Goal: Communication & Community: Share content

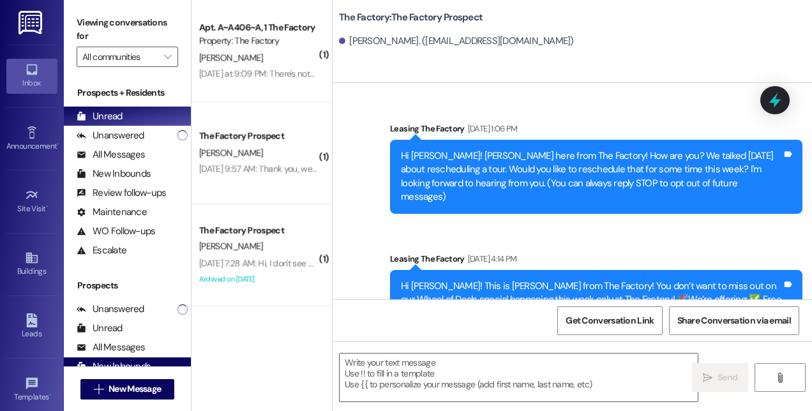
scroll to position [963, 0]
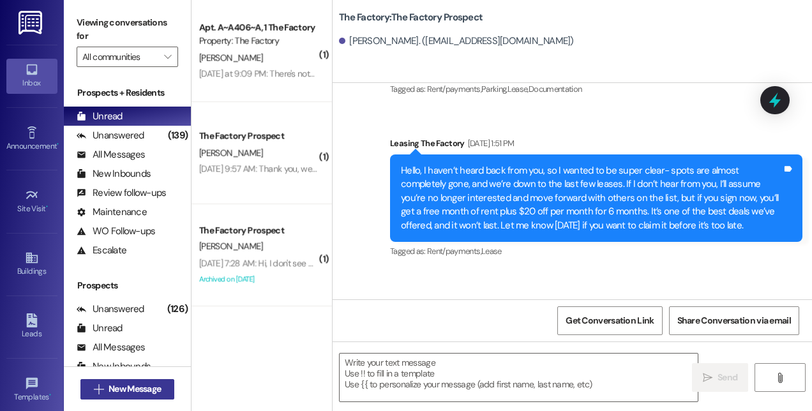
click at [131, 387] on span "New Message" at bounding box center [135, 388] width 52 height 13
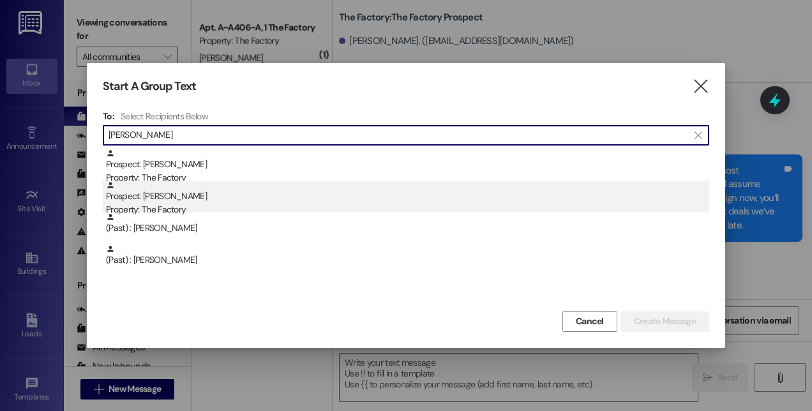
type input "[PERSON_NAME]"
click at [143, 197] on div "Prospect: [PERSON_NAME] Property: The Factory" at bounding box center [407, 199] width 603 height 36
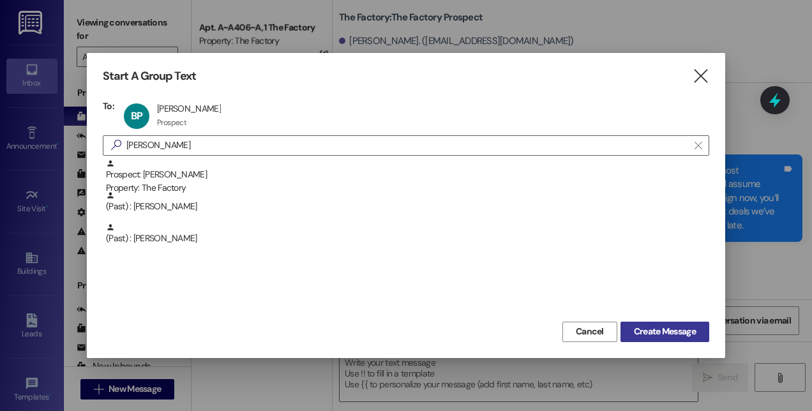
click at [671, 334] on span "Create Message" at bounding box center [665, 331] width 62 height 13
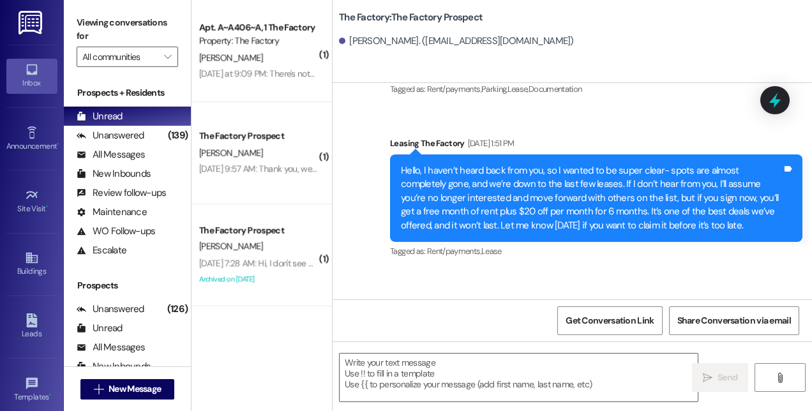
scroll to position [702, 0]
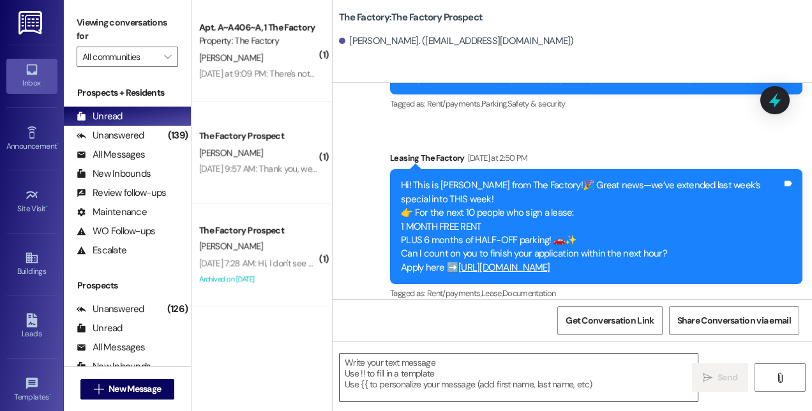
click at [544, 380] on textarea at bounding box center [519, 378] width 358 height 48
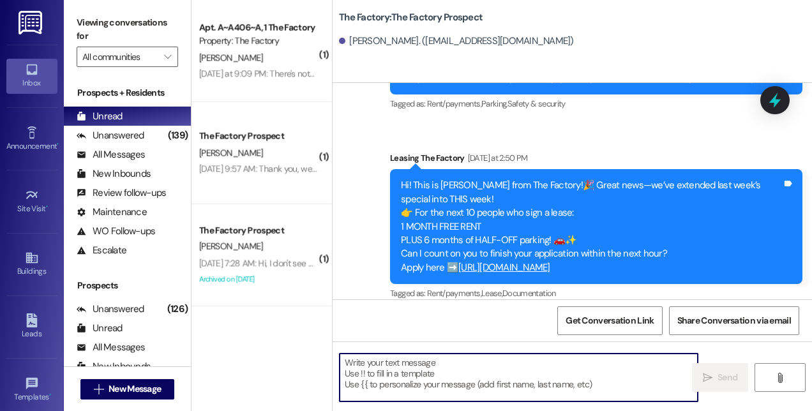
paste textarea "Hi! This is [PERSON_NAME] from The Factory! 🚨 Update: Our special is almost GON…"
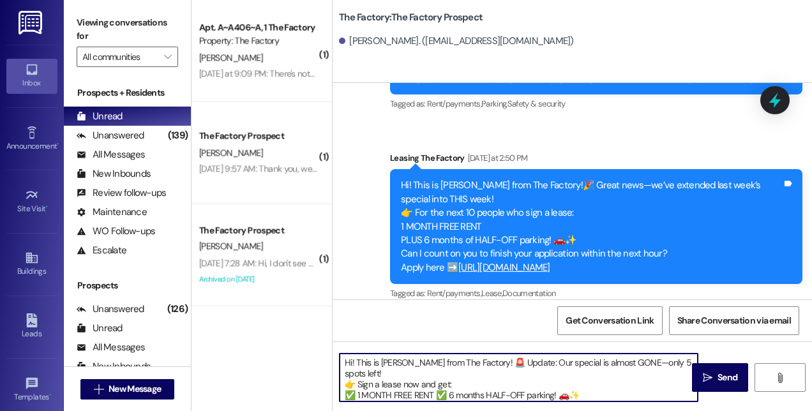
scroll to position [32, 0]
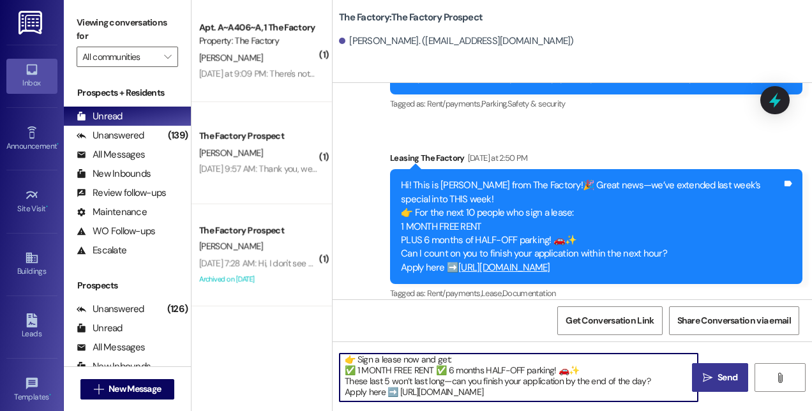
type textarea "Hi! This is [PERSON_NAME] from The Factory! 🚨 Update: Our special is almost GON…"
click at [716, 375] on span "Send" at bounding box center [727, 377] width 25 height 13
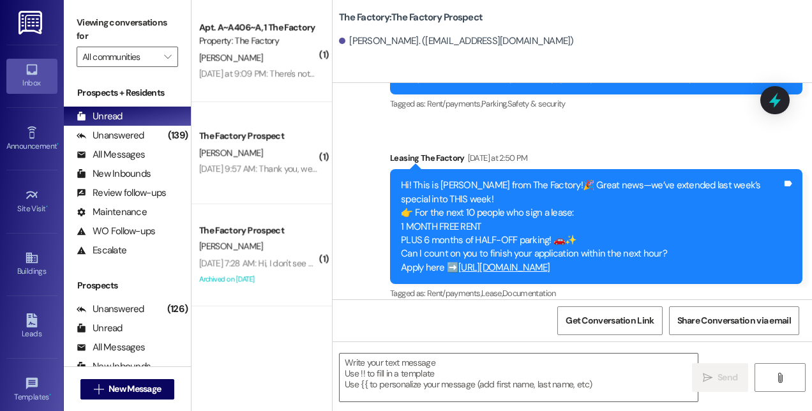
scroll to position [846, 0]
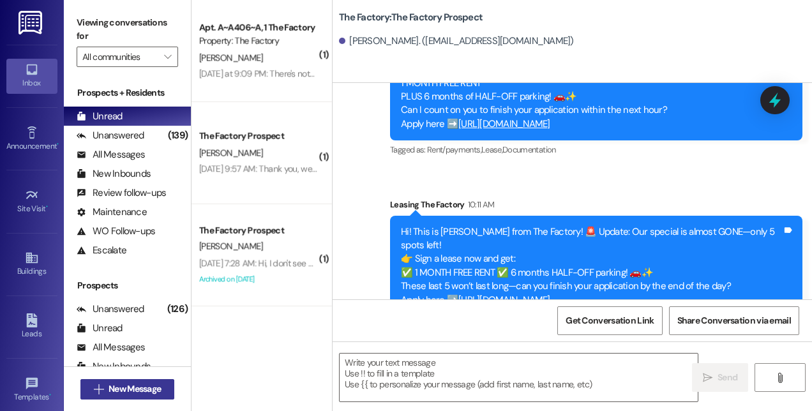
click at [138, 396] on button " New Message" at bounding box center [127, 389] width 94 height 20
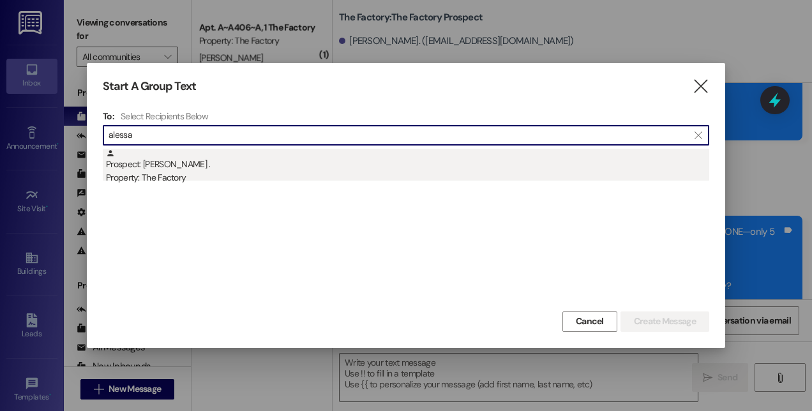
type input "alessa"
click at [163, 165] on div "Prospect: [PERSON_NAME] . Property: The Factory" at bounding box center [407, 167] width 603 height 36
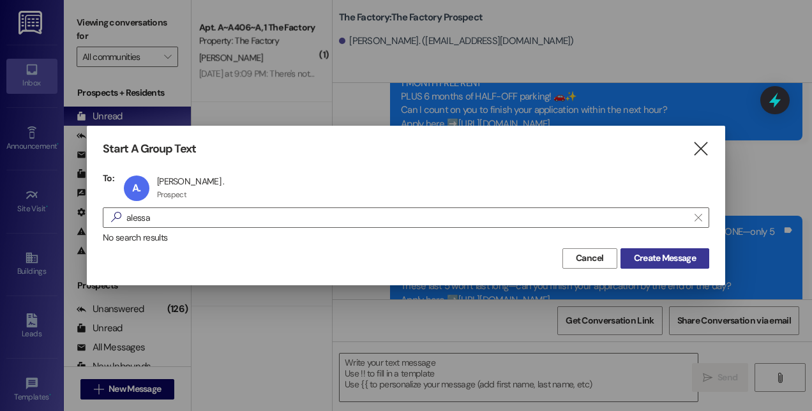
click at [642, 255] on span "Create Message" at bounding box center [665, 257] width 62 height 13
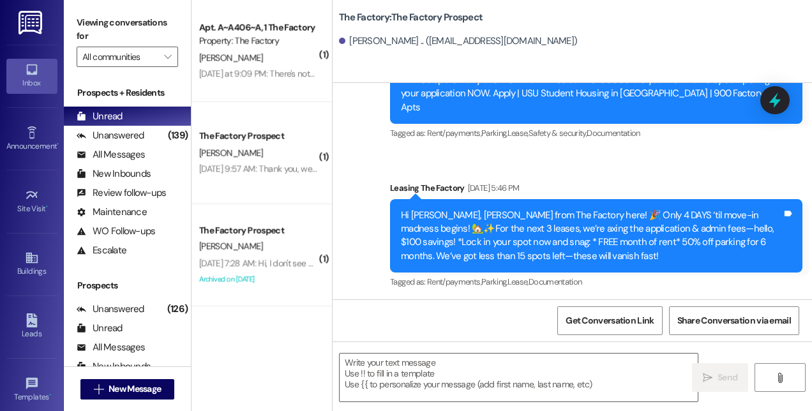
scroll to position [3472, 0]
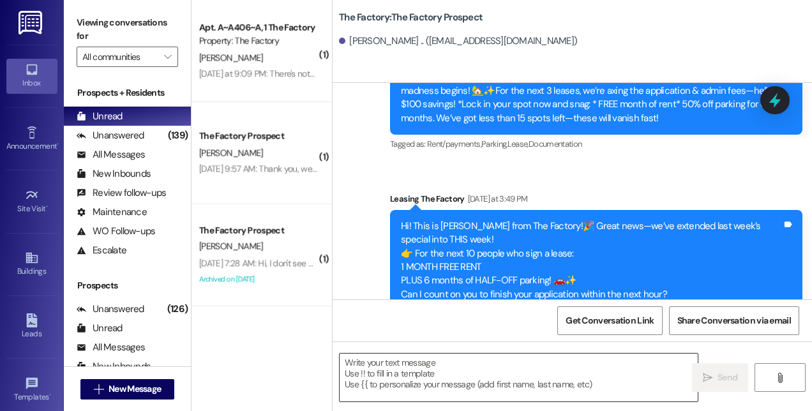
click at [533, 377] on textarea at bounding box center [519, 378] width 358 height 48
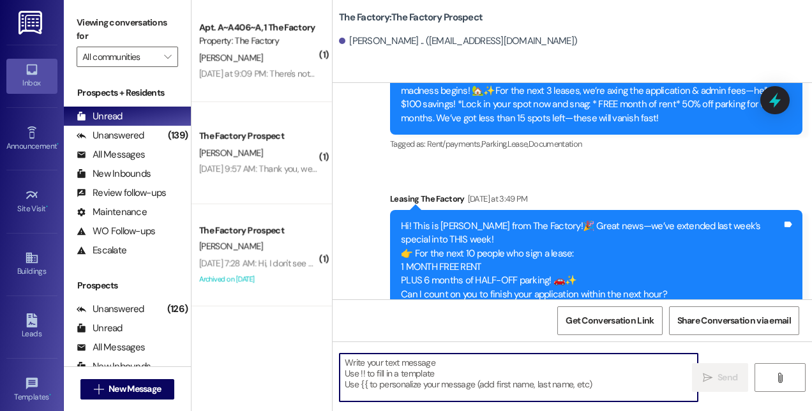
paste textarea "Hi! This is [PERSON_NAME] from The Factory! 🚨 Update: Our special is almost GON…"
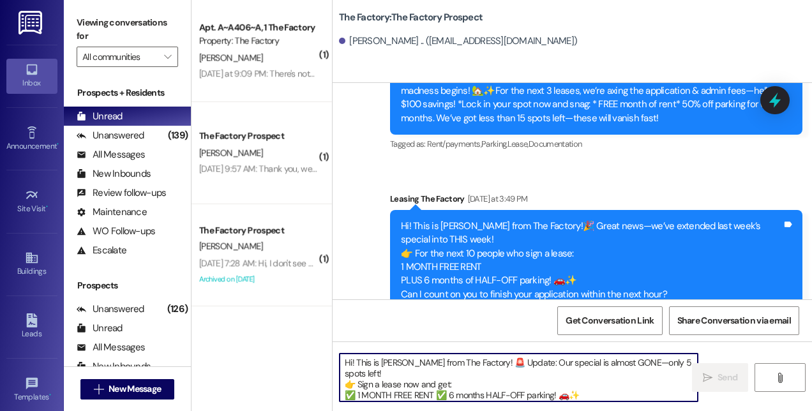
scroll to position [32, 0]
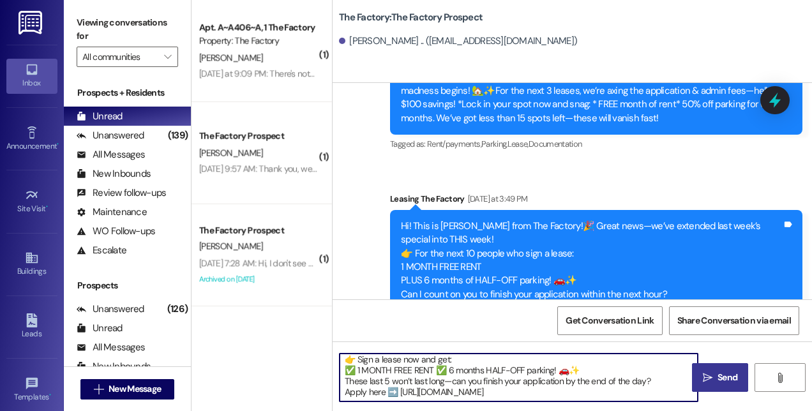
type textarea "Hi! This is [PERSON_NAME] from The Factory! 🚨 Update: Our special is almost GON…"
click at [716, 377] on span "Send" at bounding box center [727, 377] width 25 height 13
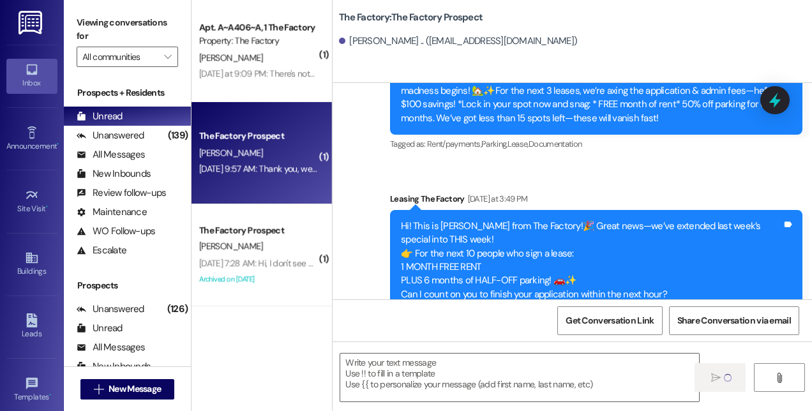
scroll to position [0, 0]
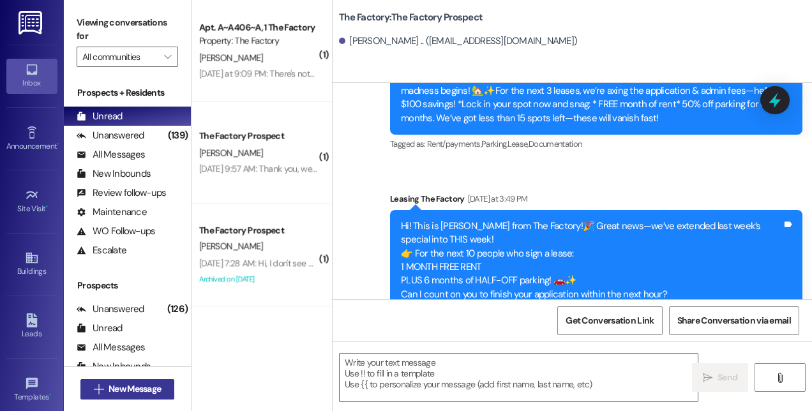
click at [146, 394] on span "New Message" at bounding box center [135, 388] width 52 height 13
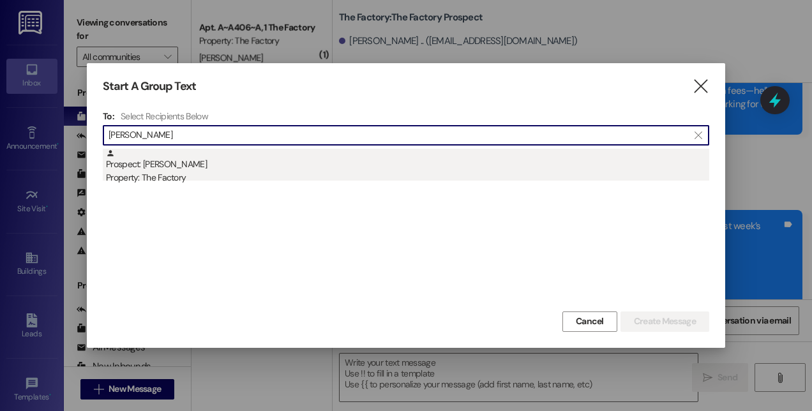
type input "[PERSON_NAME]"
click at [188, 167] on div "Prospect: [PERSON_NAME] Property: The Factory" at bounding box center [407, 167] width 603 height 36
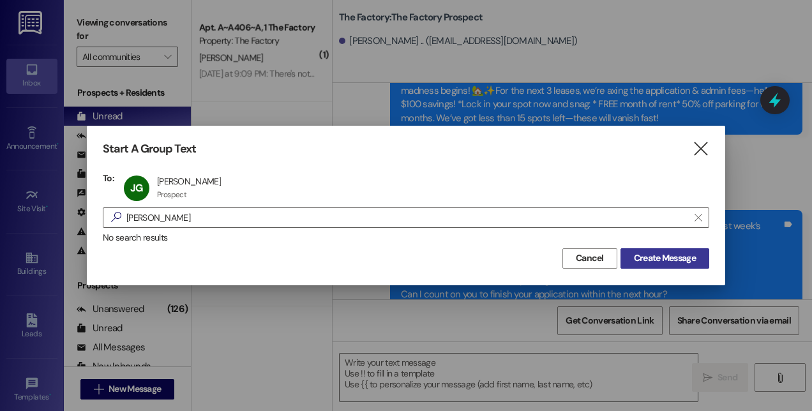
click at [663, 252] on span "Create Message" at bounding box center [665, 257] width 62 height 13
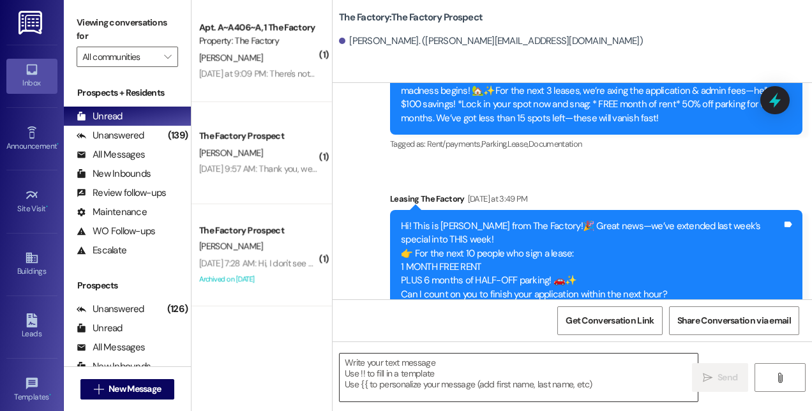
scroll to position [1333, 0]
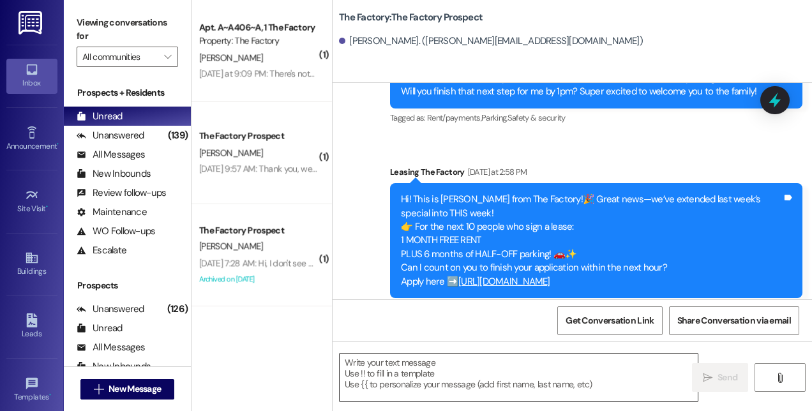
click at [578, 377] on textarea at bounding box center [519, 378] width 358 height 48
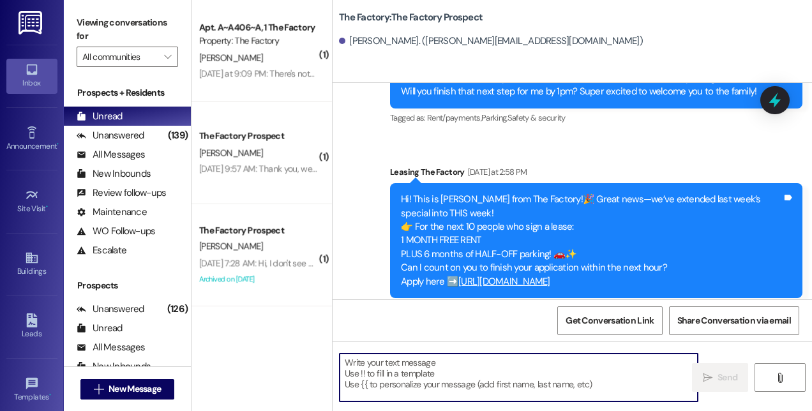
paste textarea "Hi! This is [PERSON_NAME] from The Factory! 🚨 Update: Our special is almost GON…"
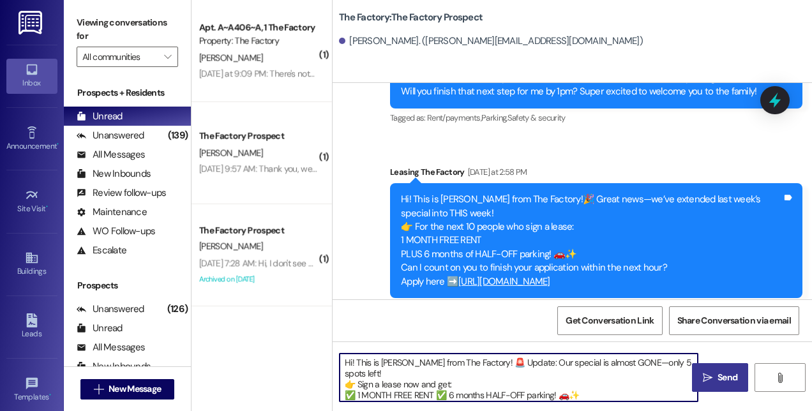
scroll to position [32, 0]
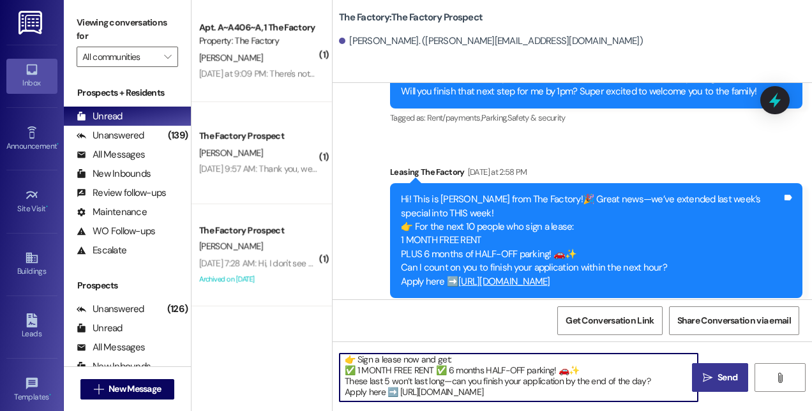
type textarea "Hi! This is [PERSON_NAME] from The Factory! 🚨 Update: Our special is almost GON…"
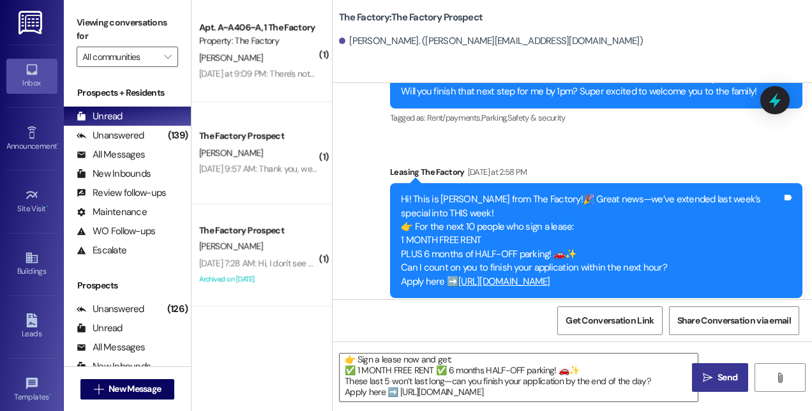
click at [703, 376] on icon "" at bounding box center [708, 378] width 10 height 10
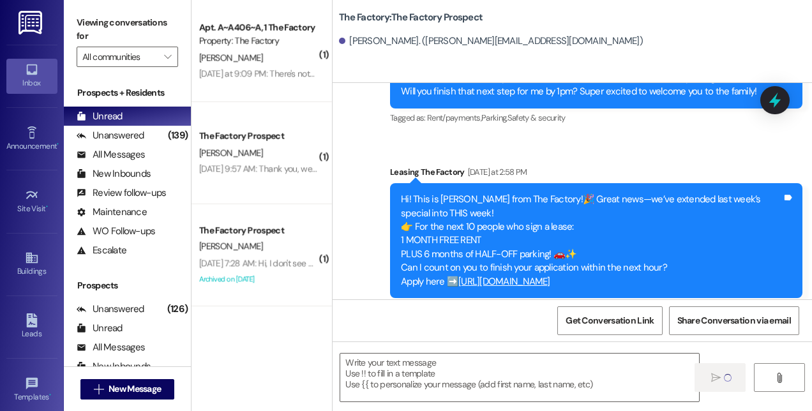
scroll to position [1477, 0]
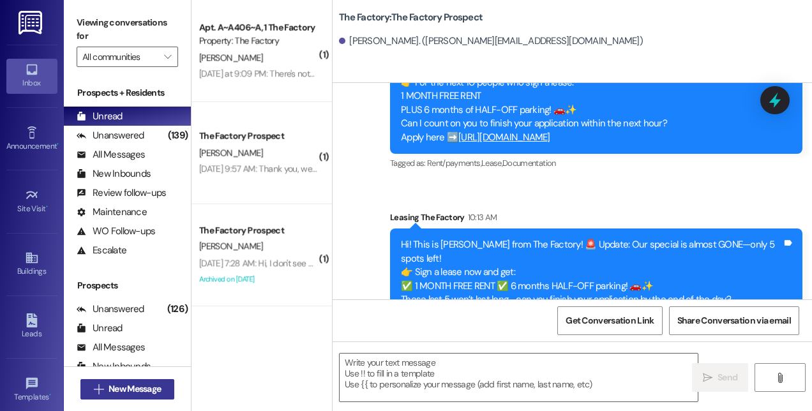
click at [110, 385] on span "New Message" at bounding box center [135, 388] width 52 height 13
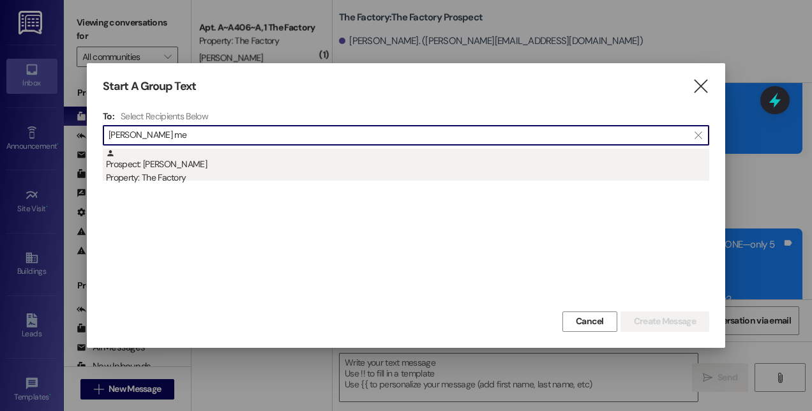
type input "[PERSON_NAME] me"
click at [156, 172] on div "Property: The Factory" at bounding box center [407, 177] width 603 height 13
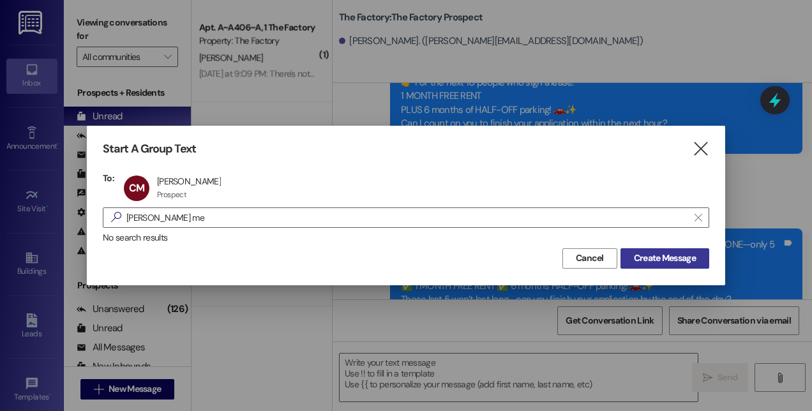
click at [647, 258] on span "Create Message" at bounding box center [665, 257] width 62 height 13
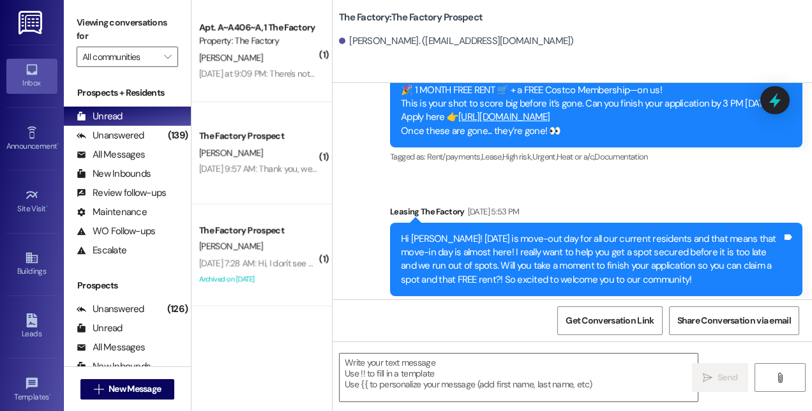
scroll to position [4983, 0]
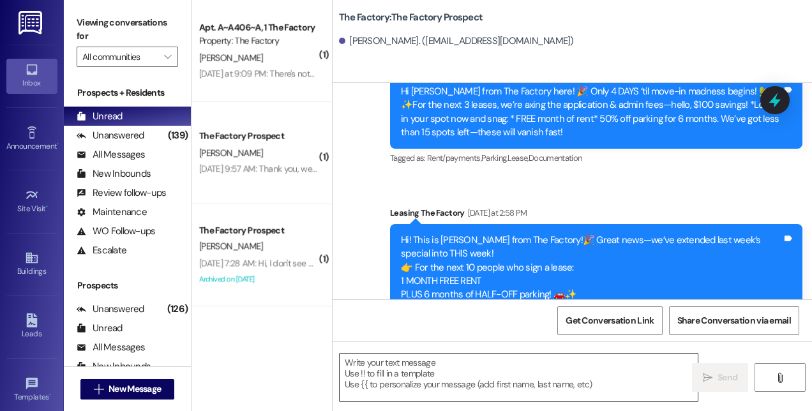
click at [589, 366] on textarea at bounding box center [519, 378] width 358 height 48
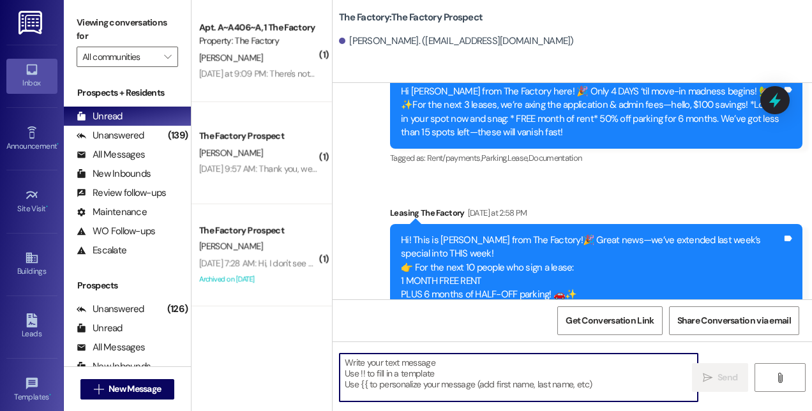
paste textarea "Hi! This is [PERSON_NAME] from The Factory! 🚨 Update: Our special is almost GON…"
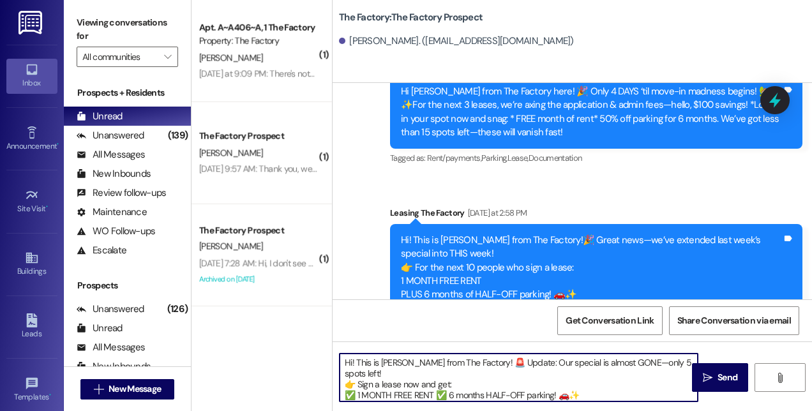
scroll to position [32, 0]
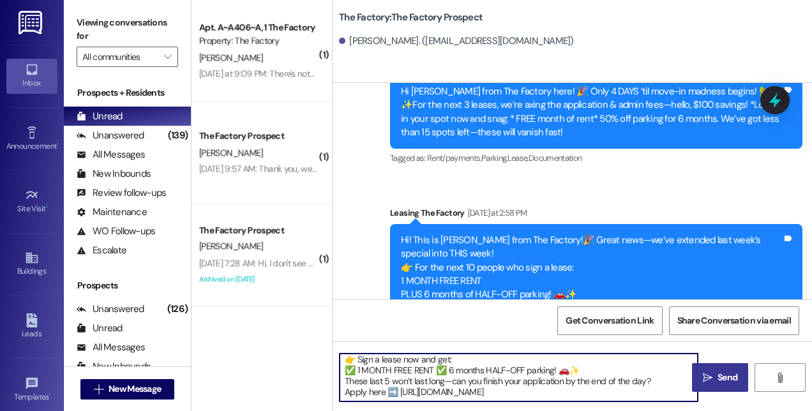
type textarea "Hi! This is [PERSON_NAME] from The Factory! 🚨 Update: Our special is almost GON…"
click at [714, 382] on span " Send" at bounding box center [720, 377] width 40 height 13
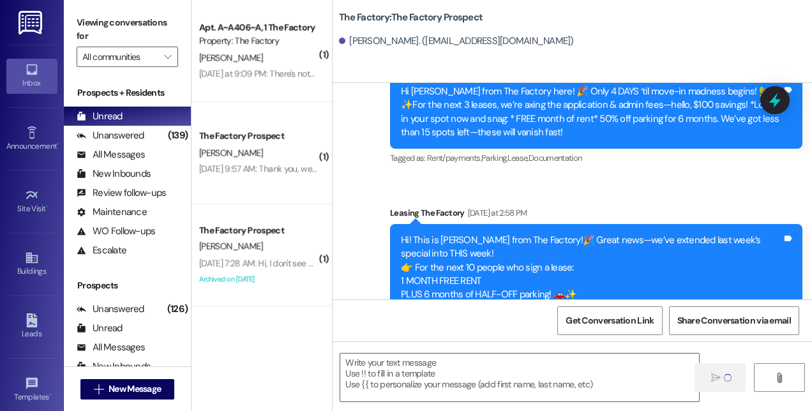
scroll to position [0, 0]
click at [103, 392] on span " New Message" at bounding box center [127, 388] width 73 height 13
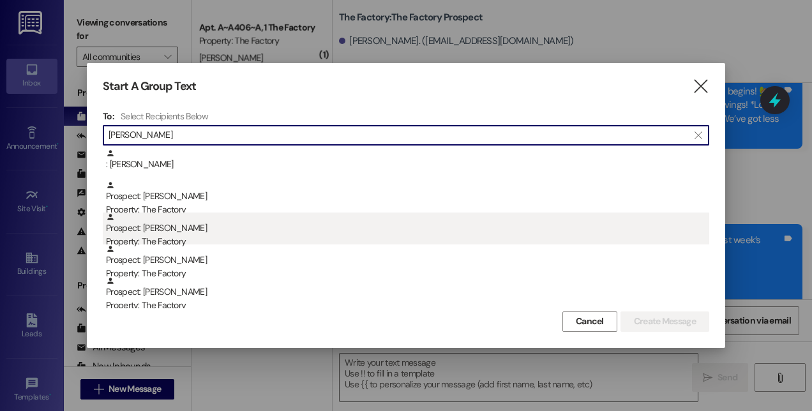
type input "[PERSON_NAME]"
click at [171, 240] on div "Property: The Factory" at bounding box center [407, 241] width 603 height 13
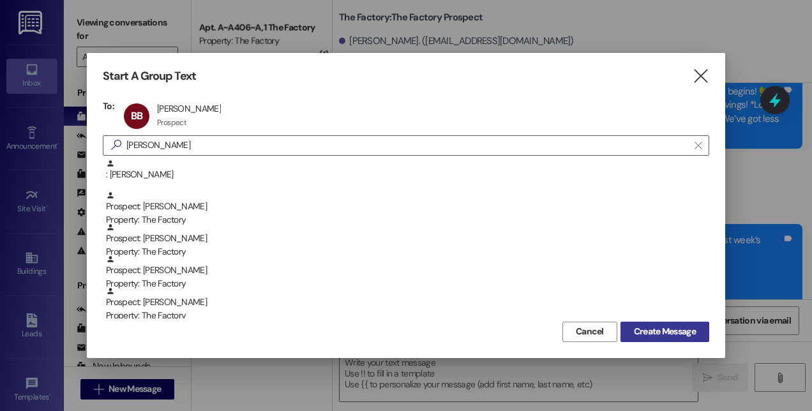
click at [638, 334] on span "Create Message" at bounding box center [665, 331] width 62 height 13
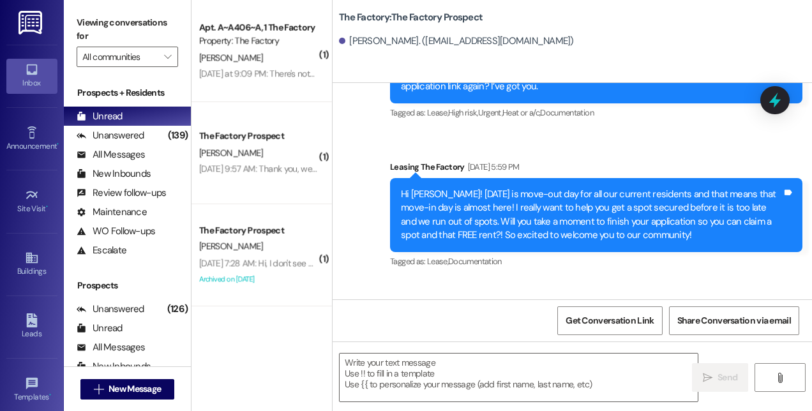
scroll to position [5818, 0]
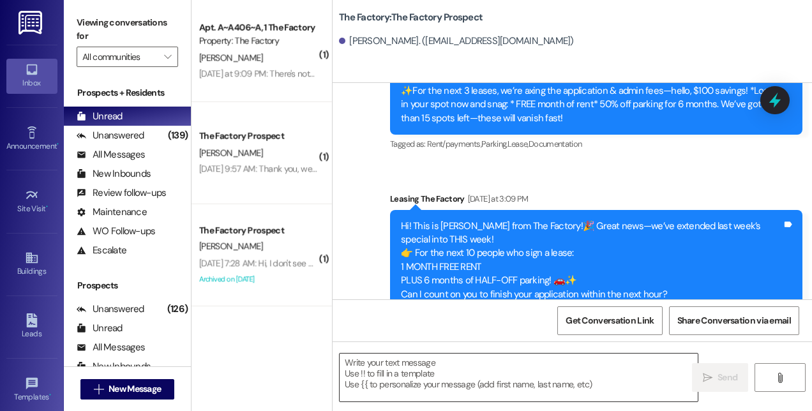
click at [615, 371] on textarea at bounding box center [519, 378] width 358 height 48
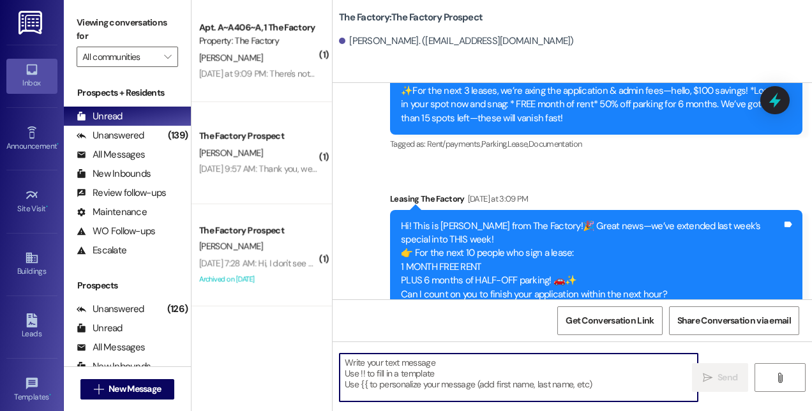
paste textarea "Hi! This is [PERSON_NAME] from The Factory! 🚨 Update: Our special is almost GON…"
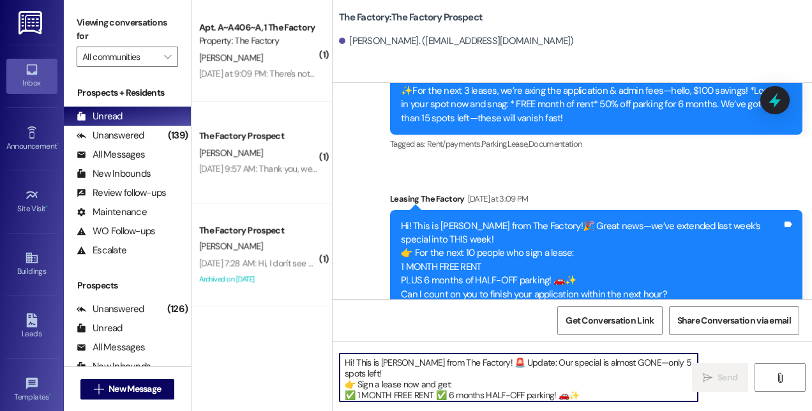
scroll to position [32, 0]
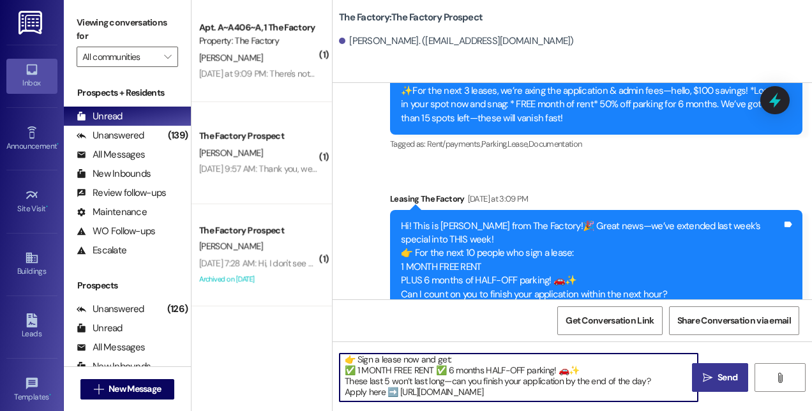
type textarea "Hi! This is [PERSON_NAME] from The Factory! 🚨 Update: Our special is almost GON…"
click at [724, 383] on span "Send" at bounding box center [727, 377] width 20 height 13
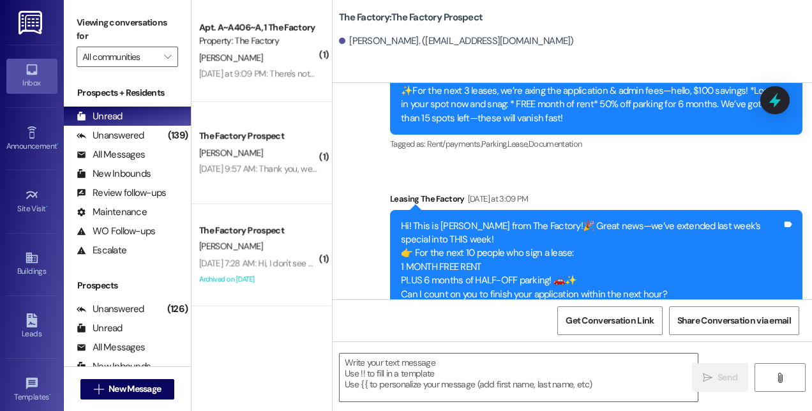
scroll to position [0, 0]
click at [121, 393] on span "New Message" at bounding box center [135, 388] width 52 height 13
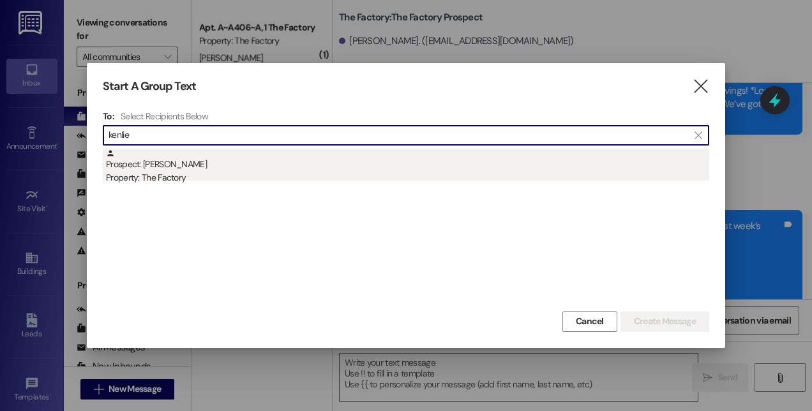
type input "kenlie"
click at [167, 165] on div "Prospect: [PERSON_NAME] Property: The Factory" at bounding box center [407, 167] width 603 height 36
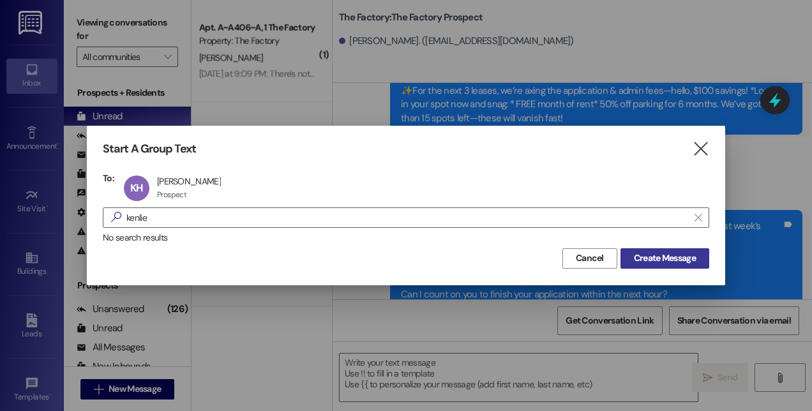
click at [672, 253] on span "Create Message" at bounding box center [665, 257] width 62 height 13
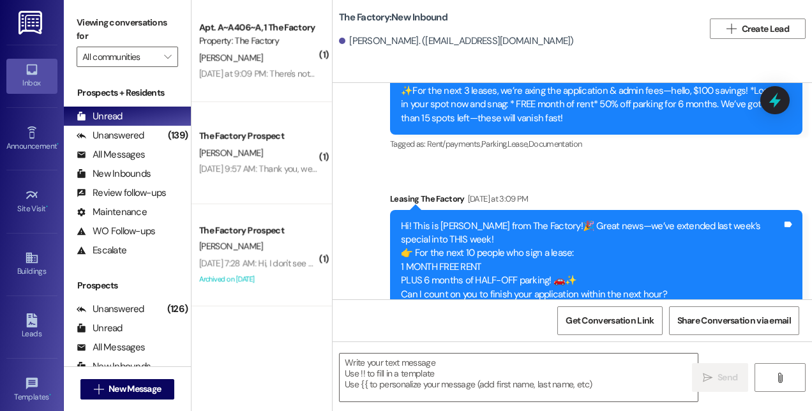
scroll to position [3077, 0]
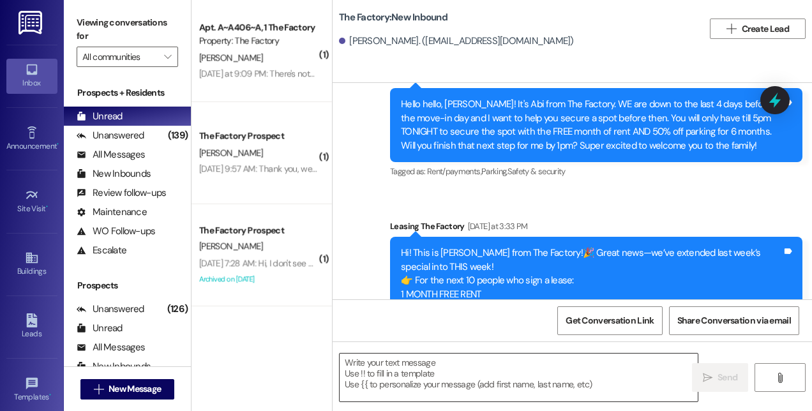
click at [554, 378] on textarea at bounding box center [519, 378] width 358 height 48
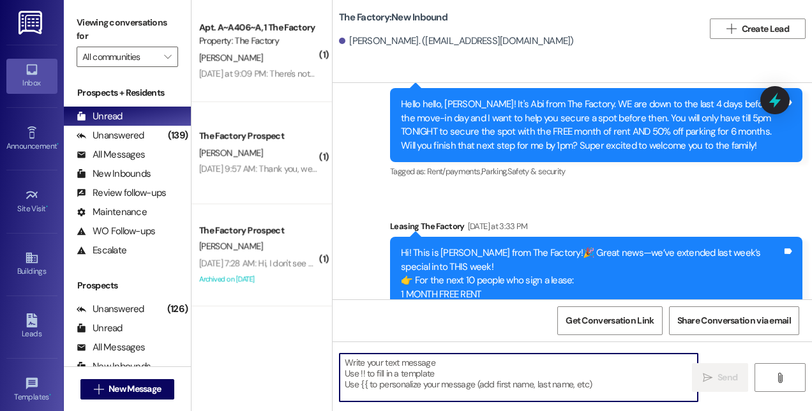
paste textarea "Hi! This is [PERSON_NAME] from The Factory! 🚨 Update: Our special is almost GON…"
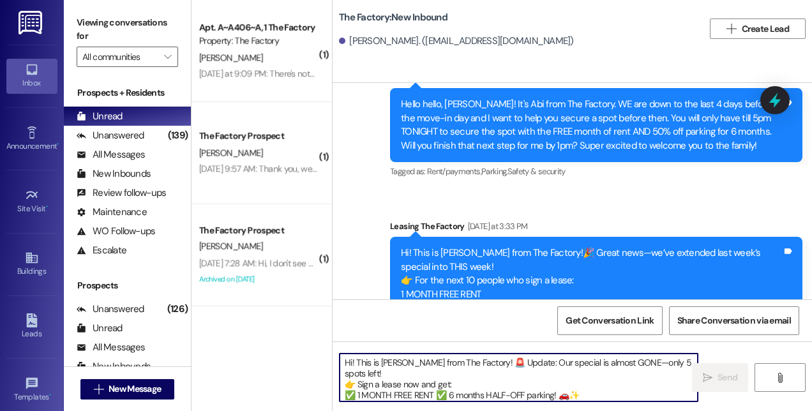
scroll to position [32, 0]
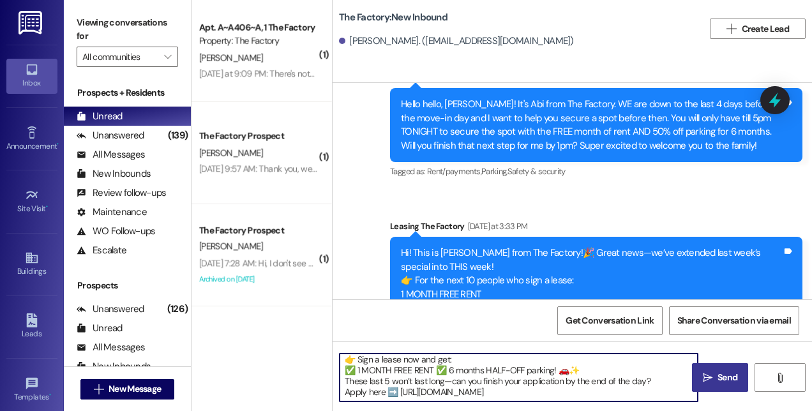
type textarea "Hi! This is [PERSON_NAME] from The Factory! 🚨 Update: Our special is almost GON…"
click at [709, 375] on icon "" at bounding box center [708, 378] width 10 height 10
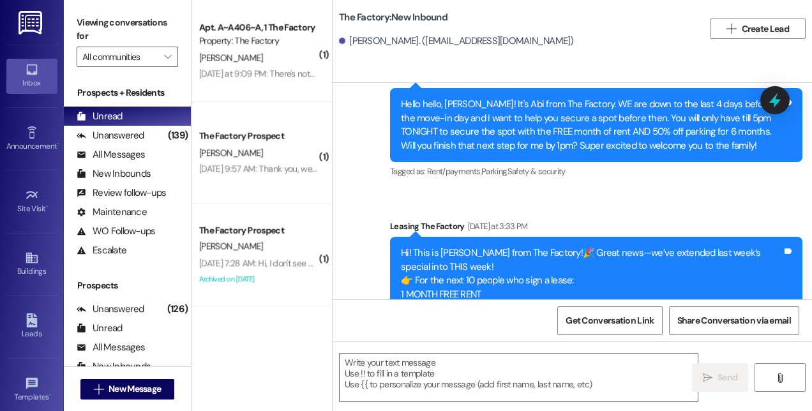
scroll to position [0, 0]
click at [148, 391] on span "New Message" at bounding box center [135, 388] width 52 height 13
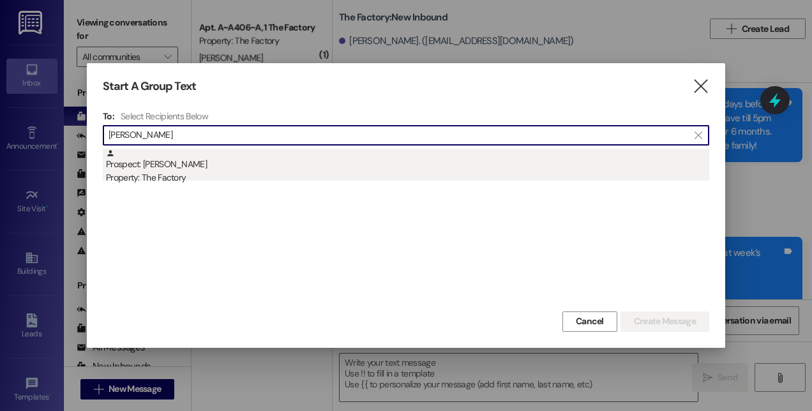
type input "[PERSON_NAME]"
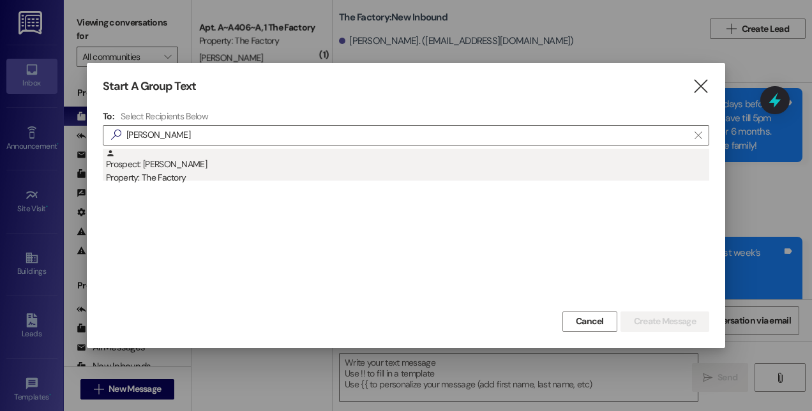
click at [189, 183] on div "Property: The Factory" at bounding box center [407, 177] width 603 height 13
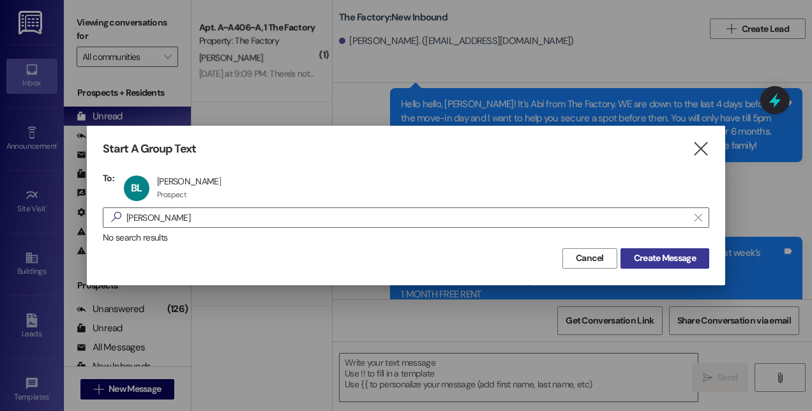
click at [647, 253] on span "Create Message" at bounding box center [665, 257] width 62 height 13
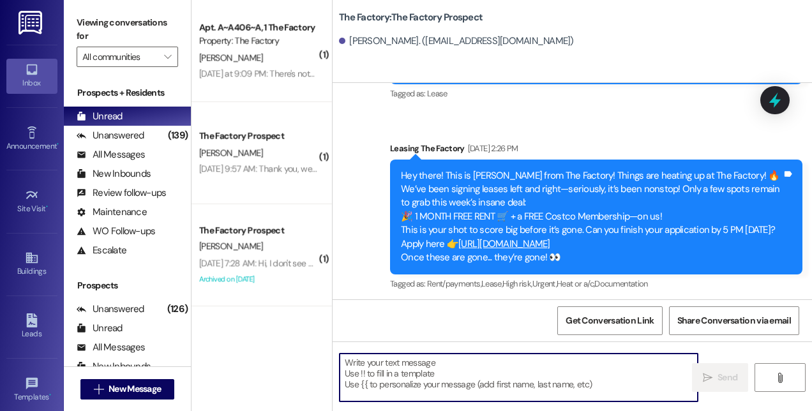
click at [502, 364] on textarea at bounding box center [519, 378] width 358 height 48
paste textarea "Hi! This is [PERSON_NAME] from The Factory! 🚨 Update: Our special is almost GON…"
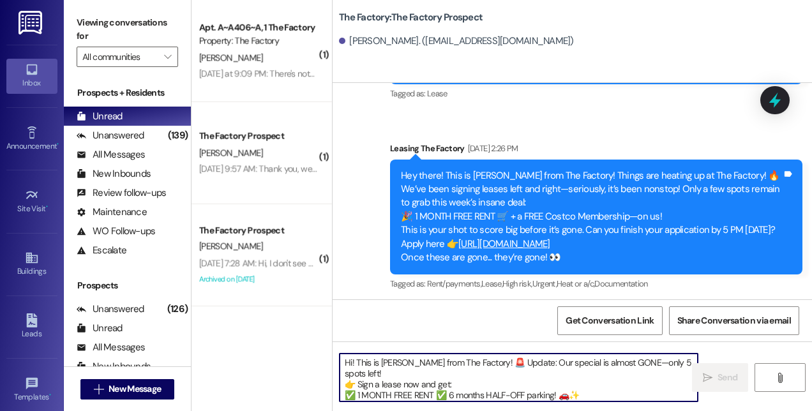
scroll to position [32, 0]
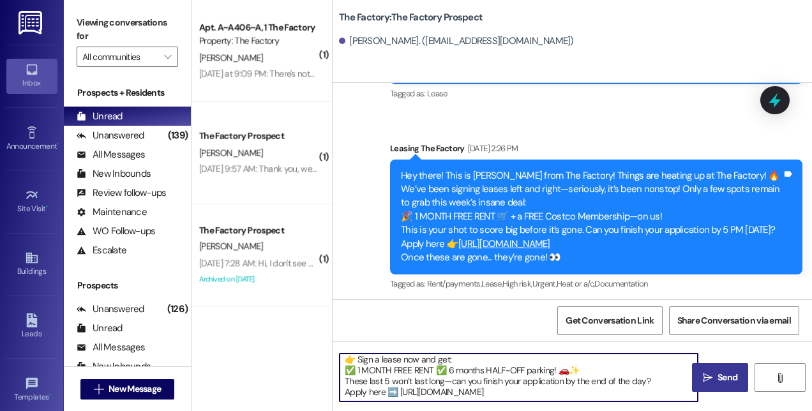
type textarea "Hi! This is [PERSON_NAME] from The Factory! 🚨 Update: Our special is almost GON…"
click at [730, 383] on span "Send" at bounding box center [727, 377] width 20 height 13
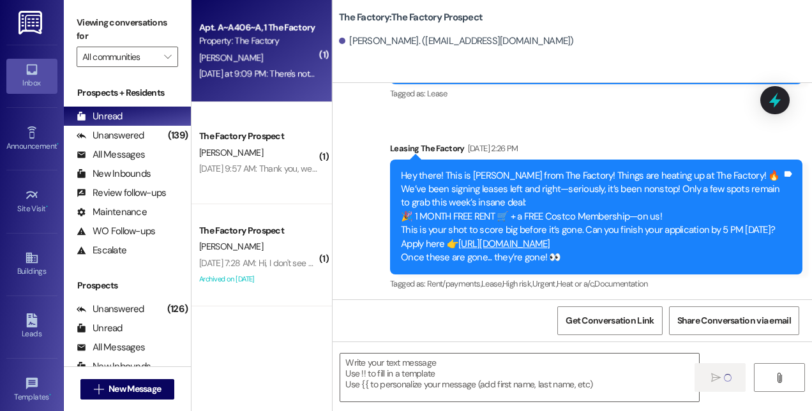
scroll to position [0, 0]
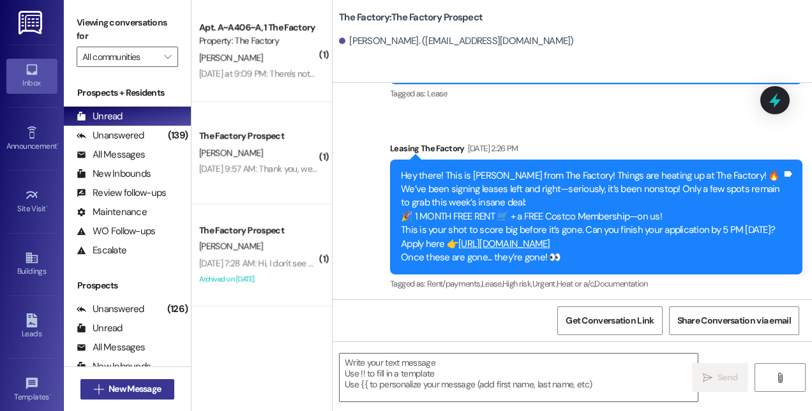
click at [158, 393] on span "New Message" at bounding box center [135, 388] width 52 height 13
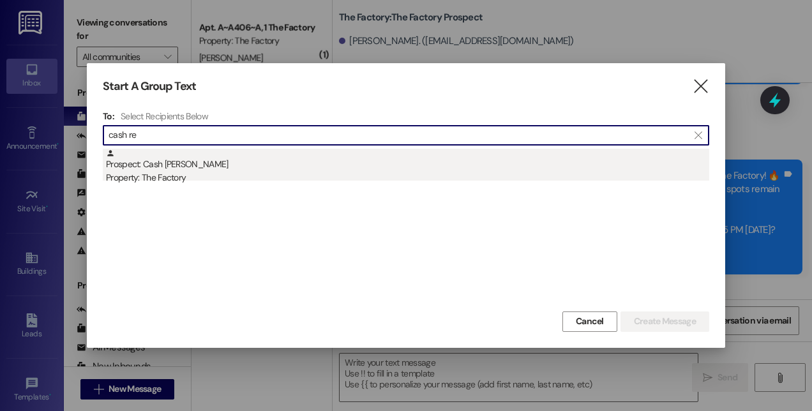
type input "cash re"
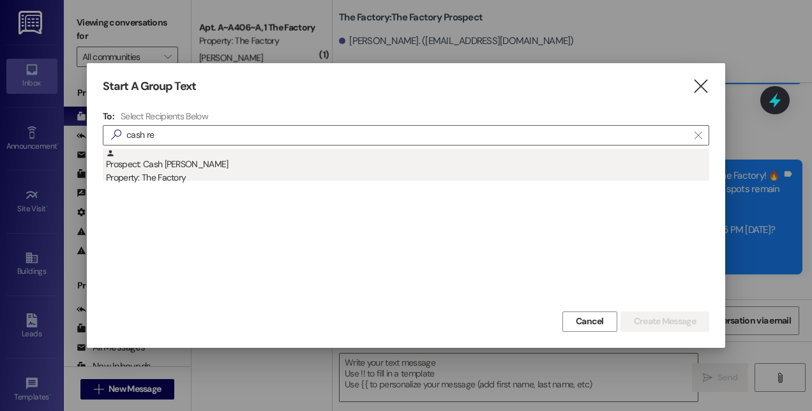
click at [182, 183] on div "Property: The Factory" at bounding box center [407, 177] width 603 height 13
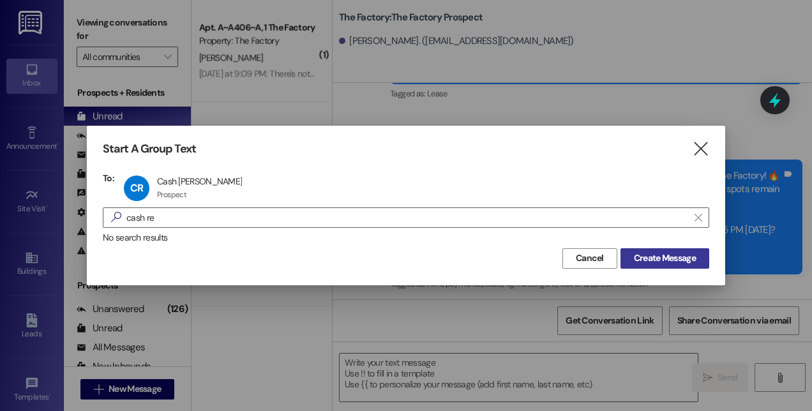
click at [669, 267] on button "Create Message" at bounding box center [664, 258] width 89 height 20
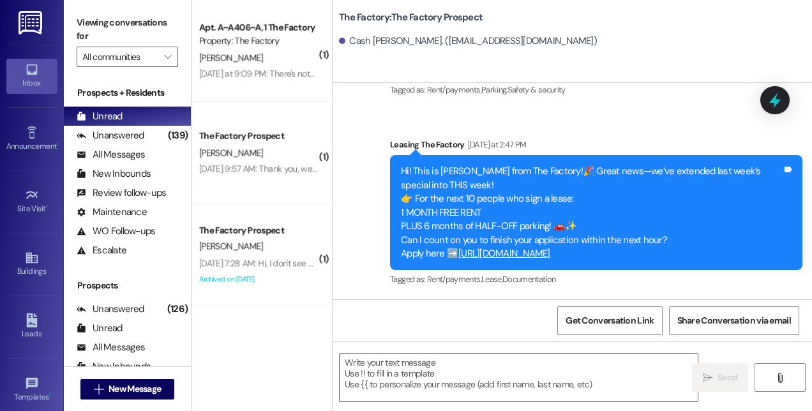
scroll to position [670, 0]
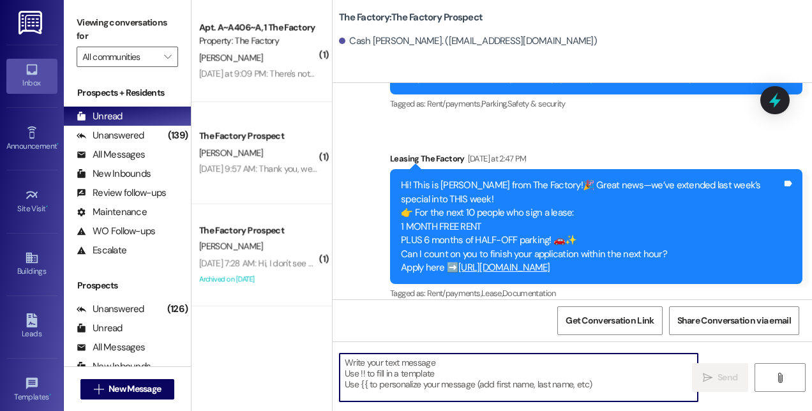
click at [577, 391] on textarea at bounding box center [519, 378] width 358 height 48
paste textarea "Hi! This is [PERSON_NAME] from The Factory! 🚨 Update: Our special is almost GON…"
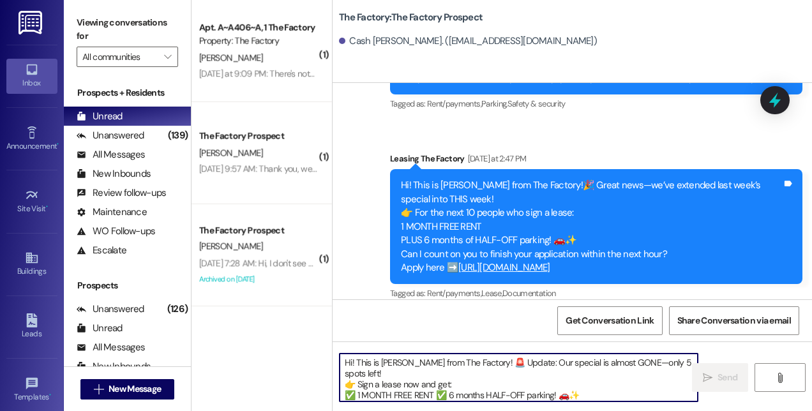
scroll to position [32, 0]
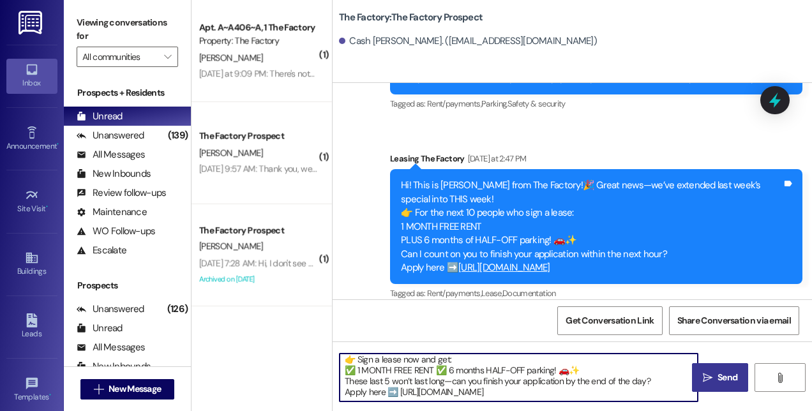
type textarea "Hi! This is [PERSON_NAME] from The Factory! 🚨 Update: Our special is almost GON…"
click at [708, 385] on button " Send" at bounding box center [720, 377] width 56 height 29
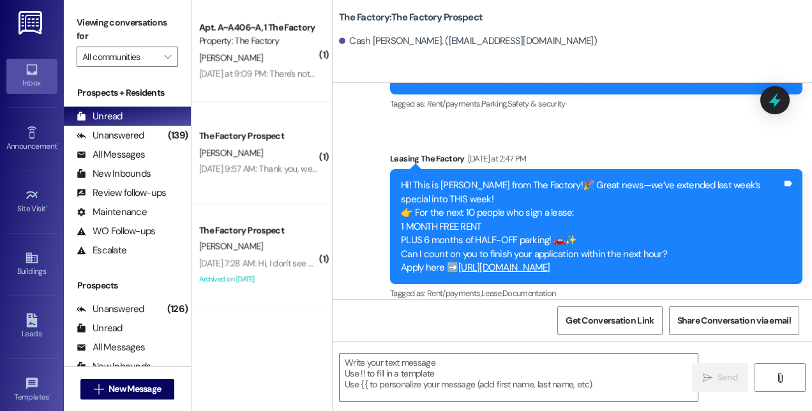
scroll to position [813, 0]
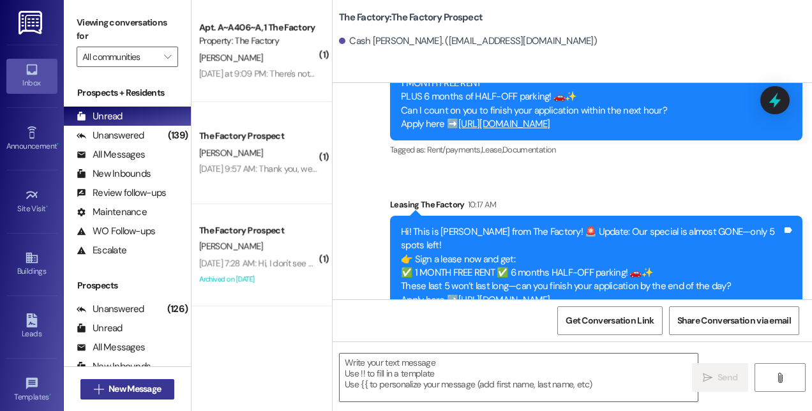
click at [154, 393] on span "New Message" at bounding box center [135, 388] width 52 height 13
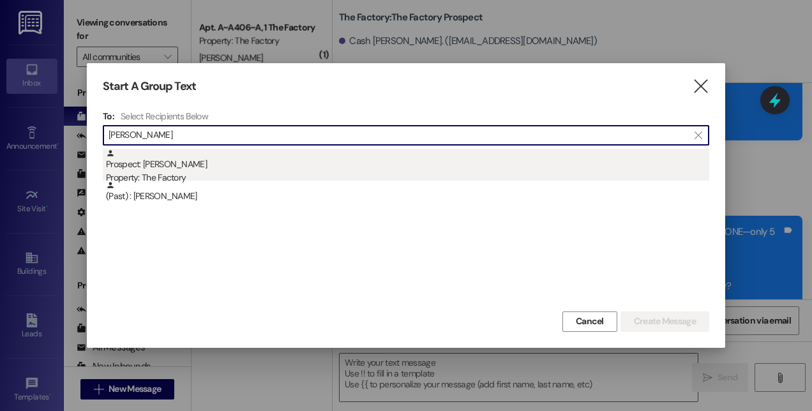
type input "[PERSON_NAME]"
click at [184, 171] on div "Property: The Factory" at bounding box center [407, 177] width 603 height 13
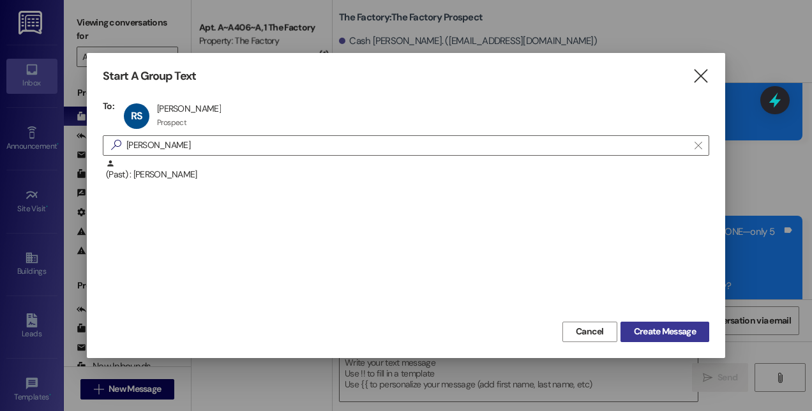
click at [643, 329] on span "Create Message" at bounding box center [665, 331] width 62 height 13
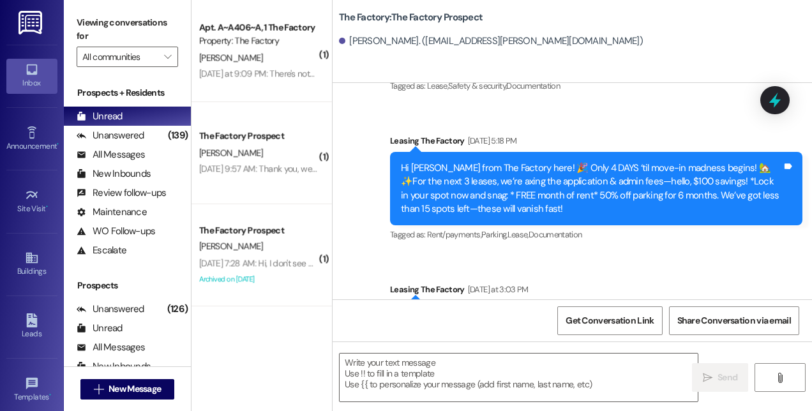
scroll to position [8836, 0]
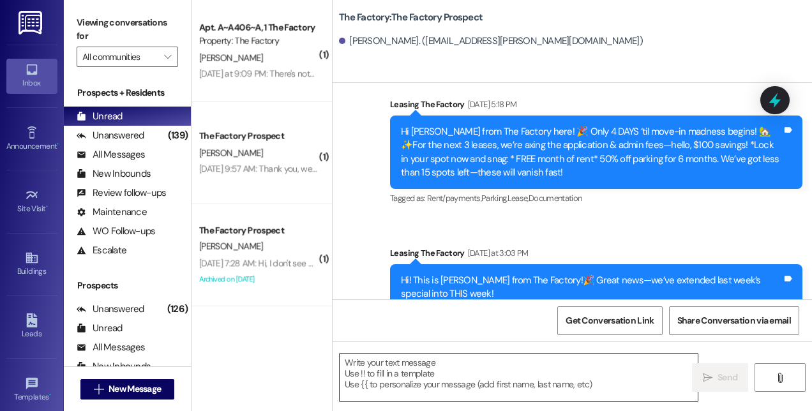
click at [614, 368] on textarea at bounding box center [519, 378] width 358 height 48
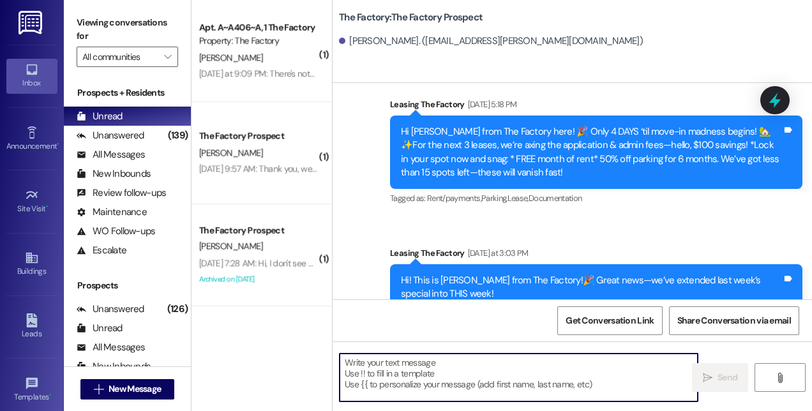
paste textarea "Hi! This is [PERSON_NAME] from The Factory! 🚨 Update: Our special is almost GON…"
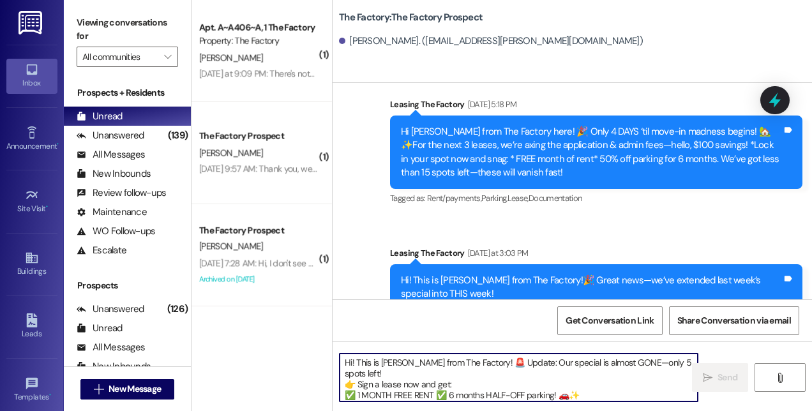
scroll to position [32, 0]
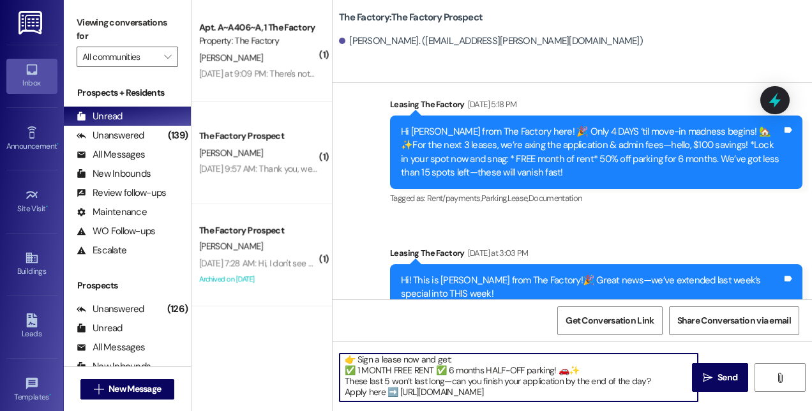
type textarea "Hi! This is [PERSON_NAME] from The Factory! 🚨 Update: Our special is almost GON…"
click at [715, 379] on span "Send" at bounding box center [727, 377] width 25 height 13
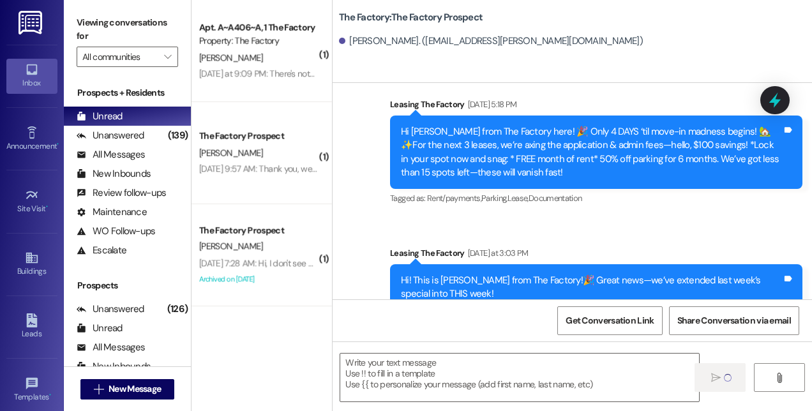
scroll to position [0, 0]
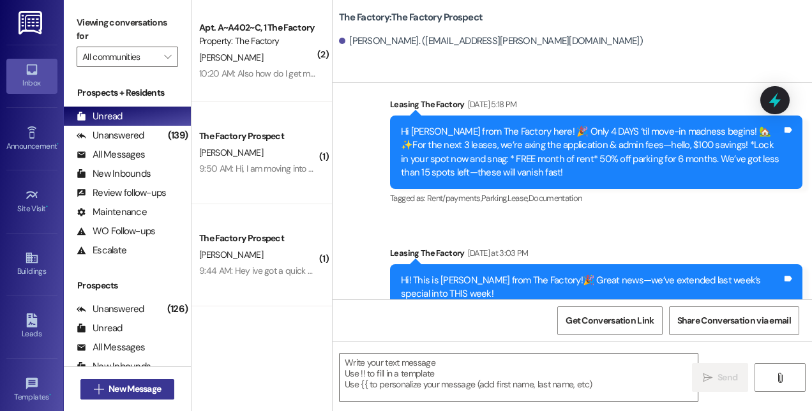
click at [165, 386] on button " New Message" at bounding box center [127, 389] width 94 height 20
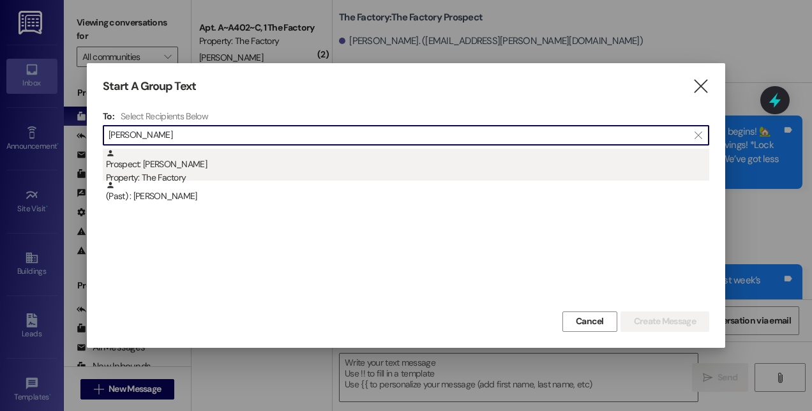
type input "[PERSON_NAME]"
click at [172, 174] on div "Property: The Factory" at bounding box center [407, 177] width 603 height 13
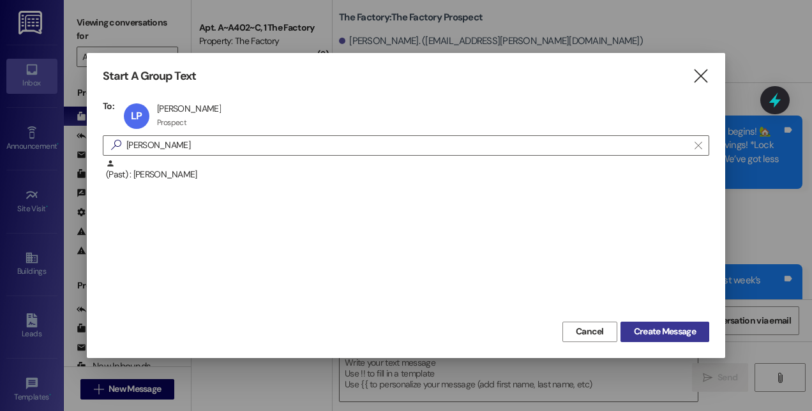
click at [673, 326] on span "Create Message" at bounding box center [665, 331] width 62 height 13
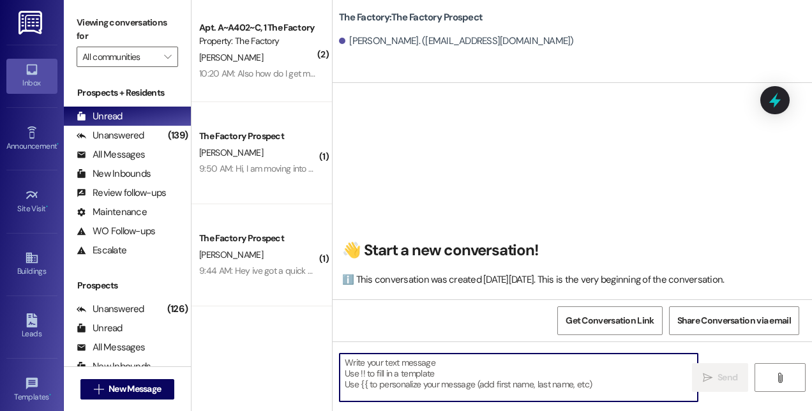
click at [558, 373] on textarea at bounding box center [519, 378] width 358 height 48
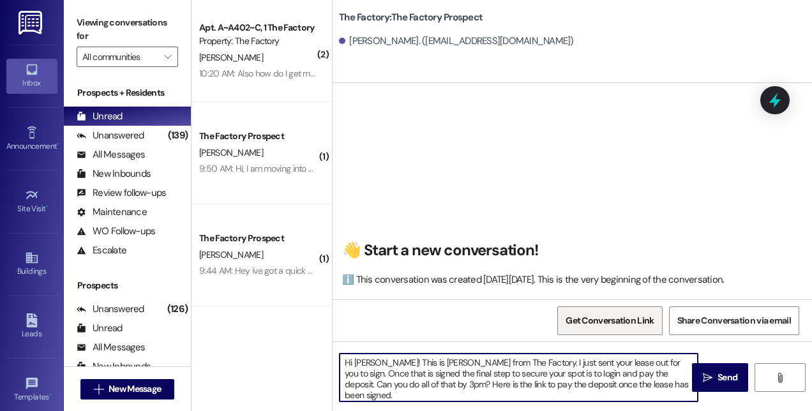
paste textarea "[URL][DOMAIN_NAME]"
type textarea "Hi [PERSON_NAME]! This is [PERSON_NAME] from The Factory. I just sent your leas…"
